Goal: Navigation & Orientation: Find specific page/section

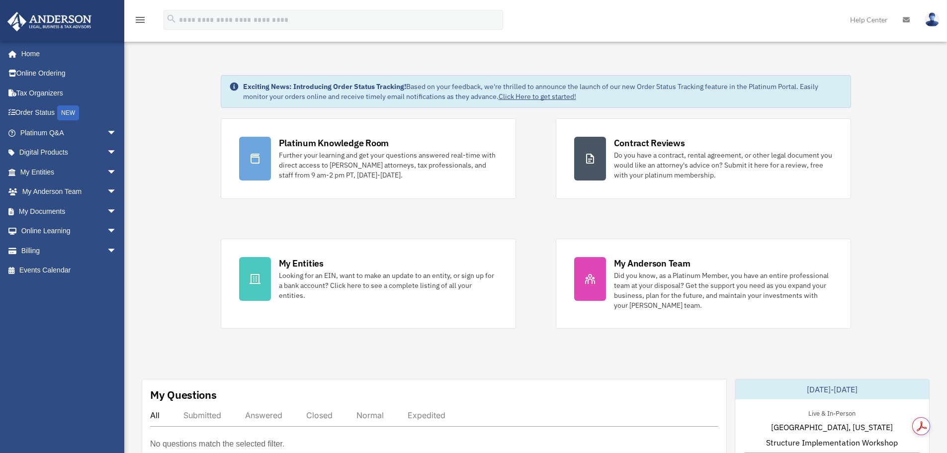
click at [107, 129] on span "arrow_drop_down" at bounding box center [117, 133] width 20 height 20
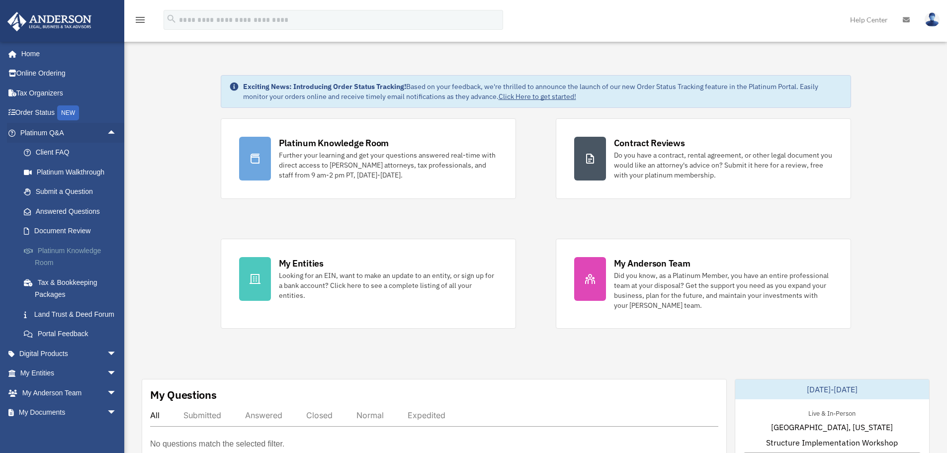
click at [60, 251] on link "Platinum Knowledge Room" at bounding box center [73, 257] width 118 height 32
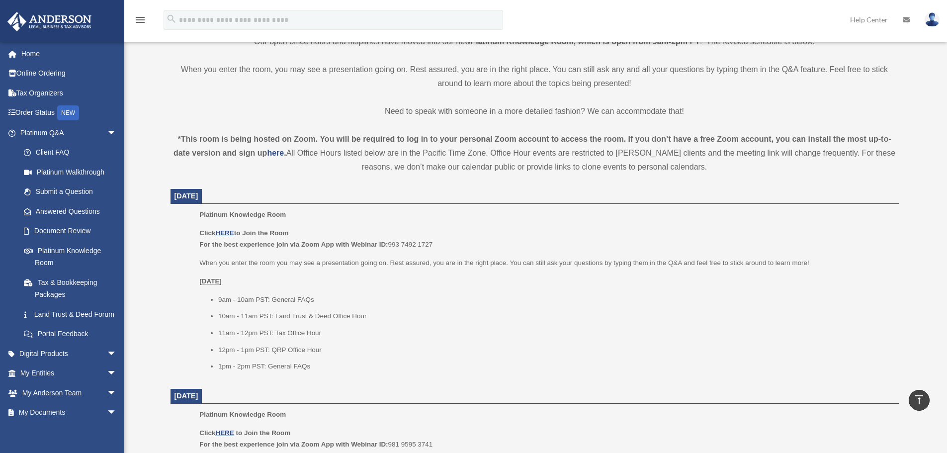
scroll to position [348, 0]
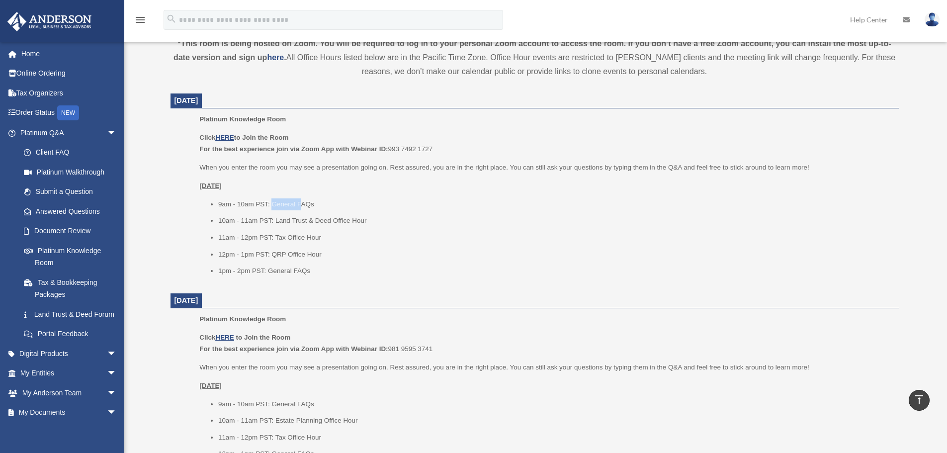
drag, startPoint x: 274, startPoint y: 206, endPoint x: 300, endPoint y: 207, distance: 26.4
click at [300, 207] on li "9am - 10am PST: General FAQs" at bounding box center [555, 204] width 674 height 12
click at [337, 224] on li "10am - 11am PST: Land Trust & Deed Office Hour" at bounding box center [555, 221] width 674 height 12
drag, startPoint x: 270, startPoint y: 236, endPoint x: 312, endPoint y: 237, distance: 42.3
click at [312, 237] on li "11am - 12pm PST: Tax Office Hour" at bounding box center [555, 238] width 674 height 12
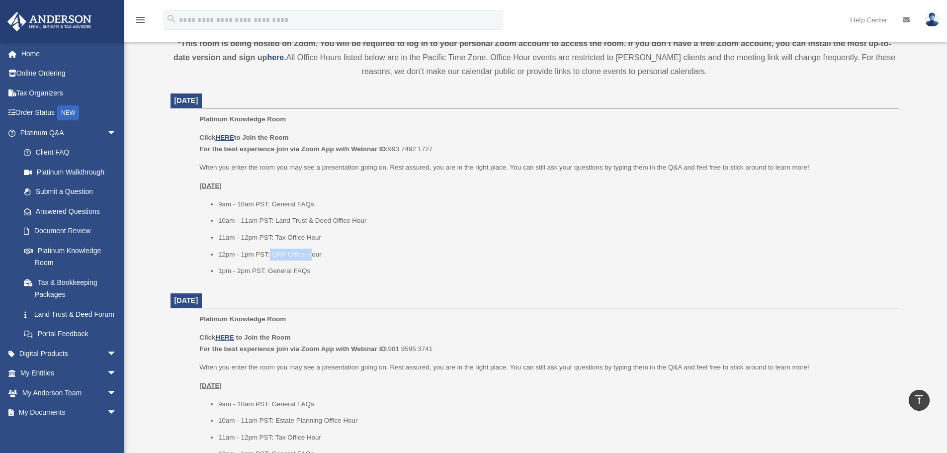
drag, startPoint x: 269, startPoint y: 250, endPoint x: 312, endPoint y: 255, distance: 43.0
click at [312, 255] on li "12pm - 1pm PST: QRP Office Hour" at bounding box center [555, 255] width 674 height 12
drag, startPoint x: 267, startPoint y: 270, endPoint x: 313, endPoint y: 271, distance: 45.8
click at [313, 271] on li "1pm - 2pm PST: General FAQs" at bounding box center [555, 271] width 674 height 12
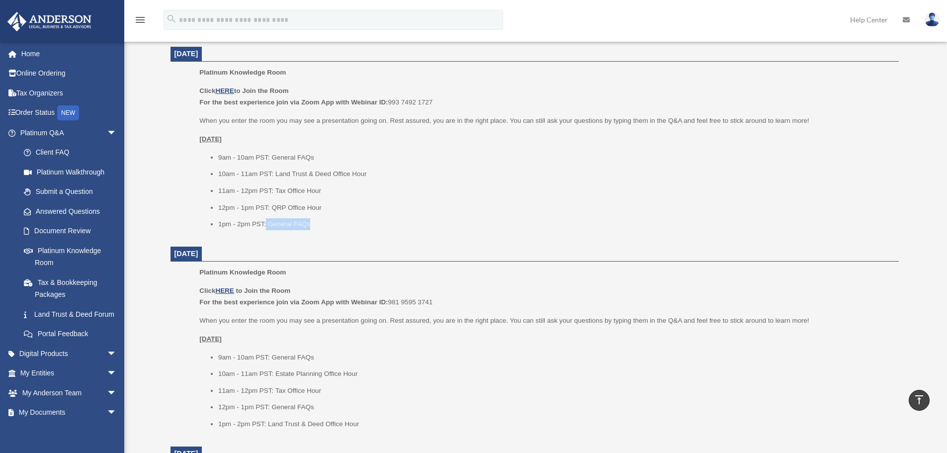
scroll to position [497, 0]
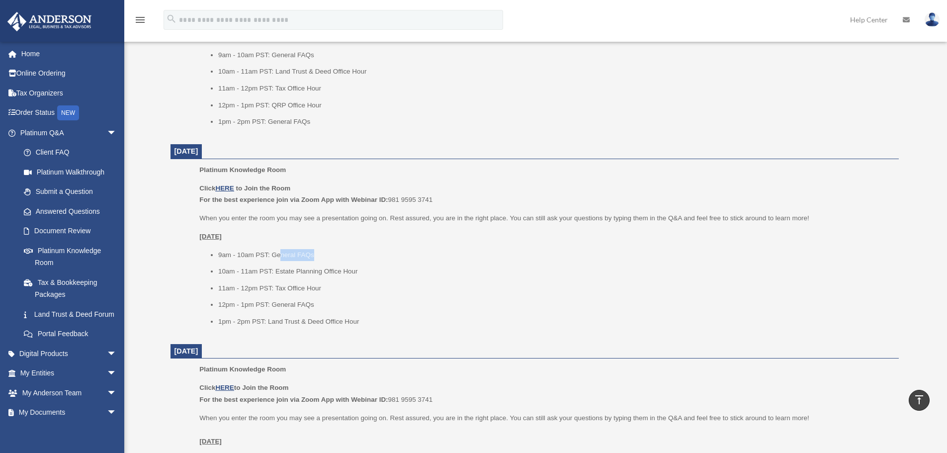
drag, startPoint x: 315, startPoint y: 255, endPoint x: 314, endPoint y: 261, distance: 6.0
click at [325, 256] on li "9am - 10am PST: General FAQs" at bounding box center [555, 255] width 674 height 12
drag, startPoint x: 277, startPoint y: 270, endPoint x: 329, endPoint y: 274, distance: 52.9
click at [329, 274] on li "10am - 11am PST: Estate Planning Office Hour" at bounding box center [555, 272] width 674 height 12
drag, startPoint x: 280, startPoint y: 285, endPoint x: 307, endPoint y: 286, distance: 27.4
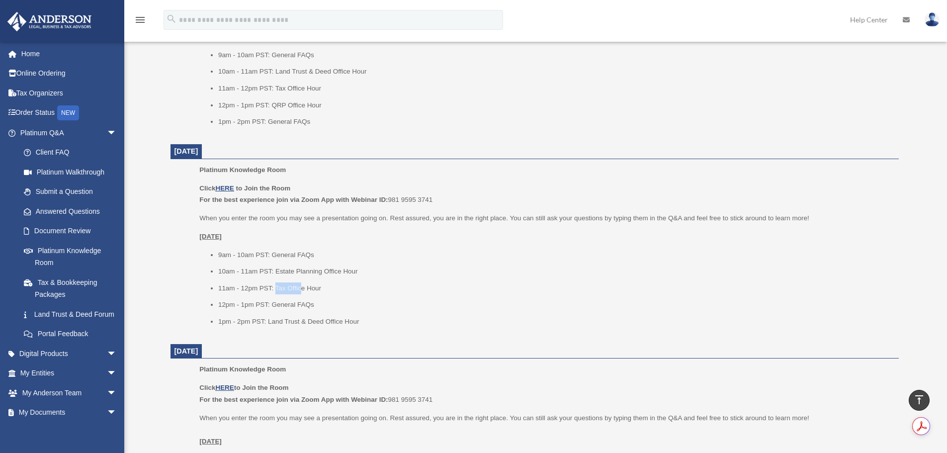
click at [307, 286] on li "11am - 12pm PST: Tax Office Hour" at bounding box center [555, 289] width 674 height 12
drag, startPoint x: 284, startPoint y: 305, endPoint x: 308, endPoint y: 306, distance: 23.9
click at [308, 306] on li "12pm - 1pm PST: General FAQs" at bounding box center [555, 305] width 674 height 12
click at [377, 326] on li "1pm - 2pm PST: Land Trust & Deed Office Hour" at bounding box center [555, 322] width 674 height 12
drag, startPoint x: 263, startPoint y: 323, endPoint x: 389, endPoint y: 324, distance: 126.3
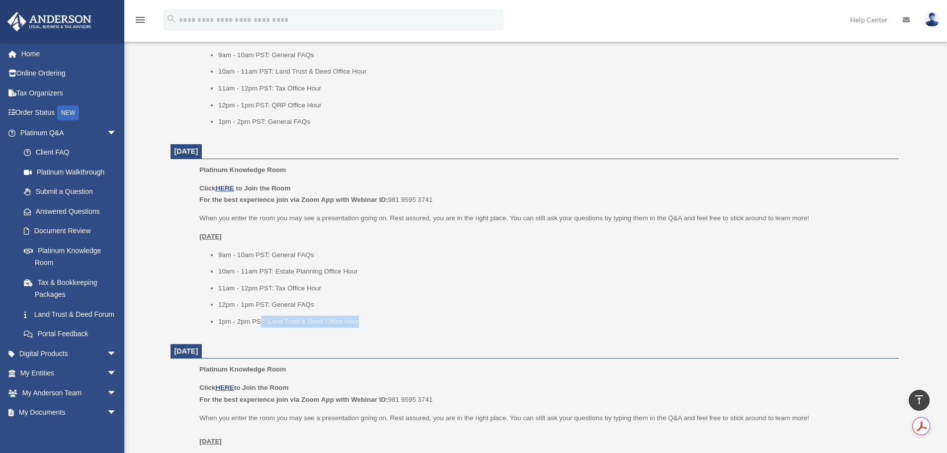
click at [389, 324] on li "1pm - 2pm PST: Land Trust & Deed Office Hour" at bounding box center [555, 322] width 674 height 12
click at [339, 304] on li "12pm - 1pm PST: General FAQs" at bounding box center [555, 305] width 674 height 12
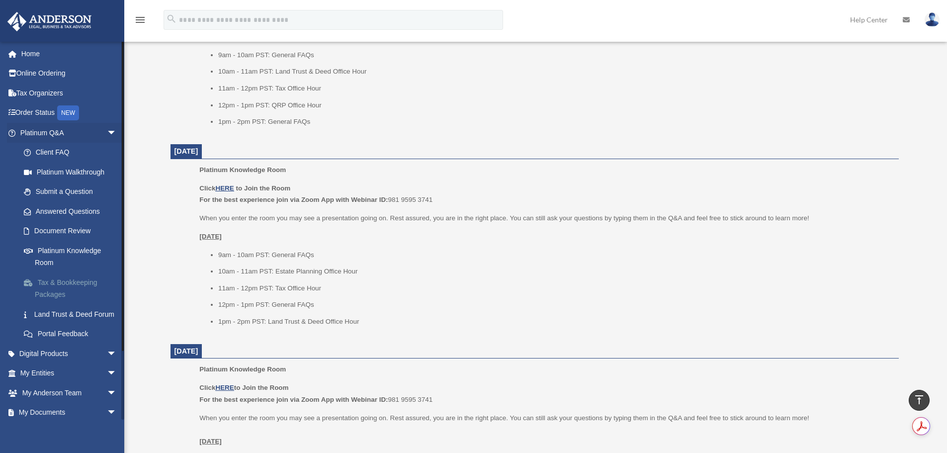
click at [61, 284] on link "Tax & Bookkeeping Packages" at bounding box center [73, 289] width 118 height 32
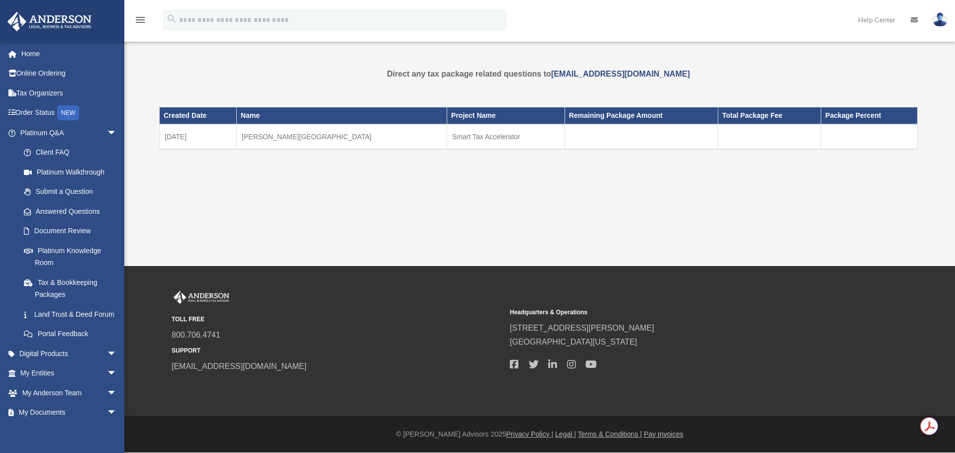
drag, startPoint x: 377, startPoint y: 136, endPoint x: 463, endPoint y: 143, distance: 86.8
click at [463, 143] on td "Smart Tax Accelerator" at bounding box center [506, 136] width 118 height 25
click at [63, 311] on link "Land Trust & Deed Forum" at bounding box center [73, 314] width 118 height 20
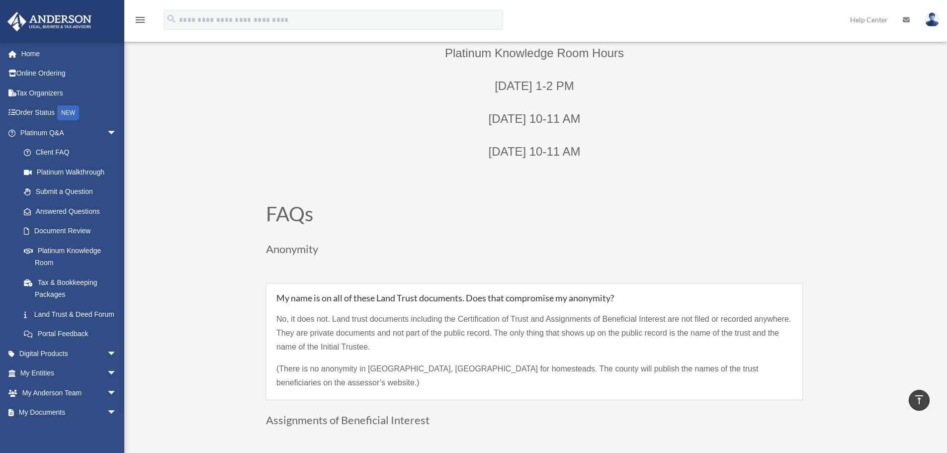
scroll to position [547, 0]
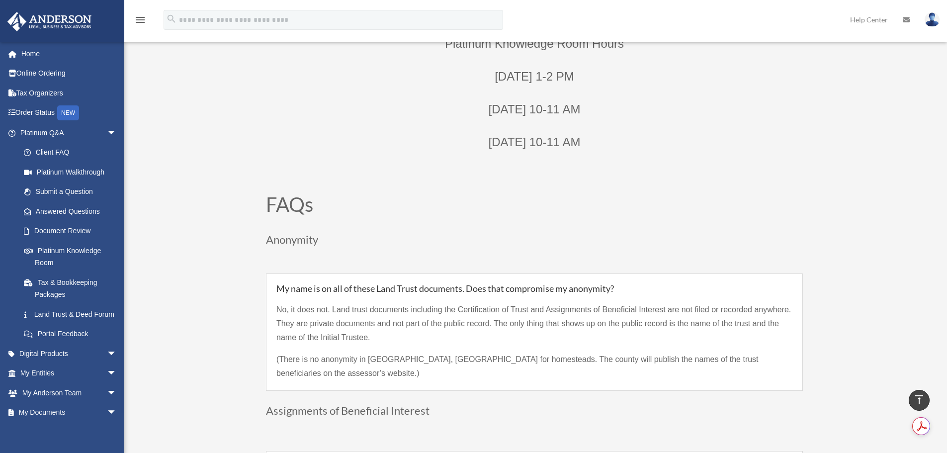
drag, startPoint x: 227, startPoint y: 275, endPoint x: 201, endPoint y: 264, distance: 27.8
drag, startPoint x: 201, startPoint y: 264, endPoint x: 185, endPoint y: 261, distance: 16.7
drag, startPoint x: 185, startPoint y: 261, endPoint x: 196, endPoint y: 261, distance: 11.4
drag, startPoint x: 196, startPoint y: 261, endPoint x: 191, endPoint y: 259, distance: 5.2
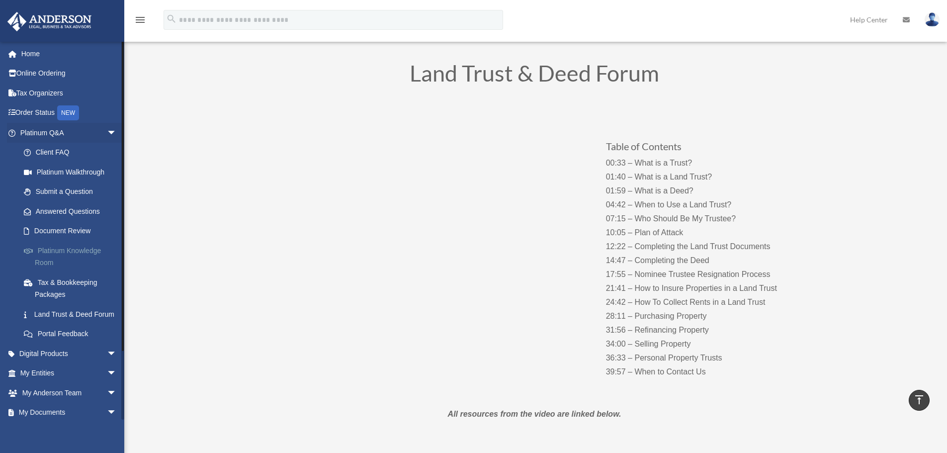
scroll to position [0, 0]
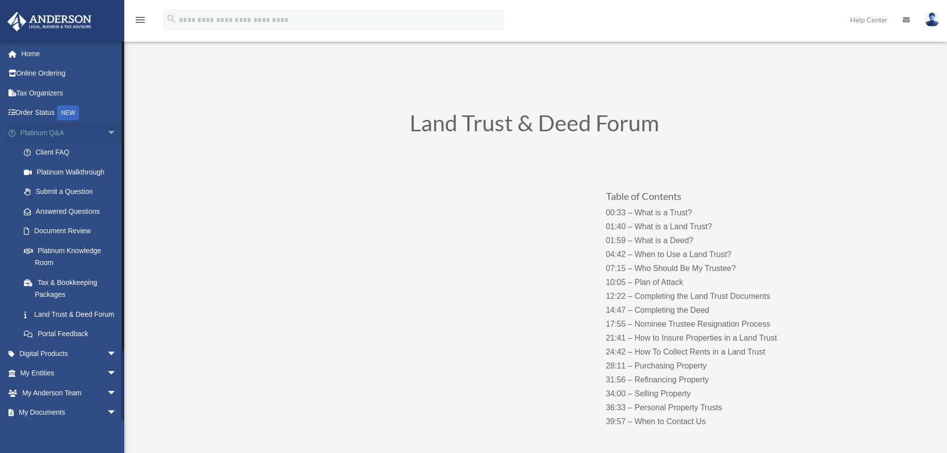
click at [54, 133] on link "Platinum Q&A arrow_drop_down" at bounding box center [69, 133] width 125 height 20
click at [50, 94] on link "Tax Organizers" at bounding box center [69, 93] width 125 height 20
